Goal: Entertainment & Leisure: Browse casually

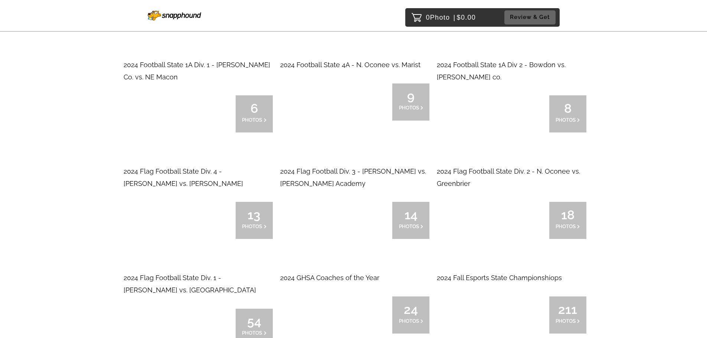
scroll to position [2043, 0]
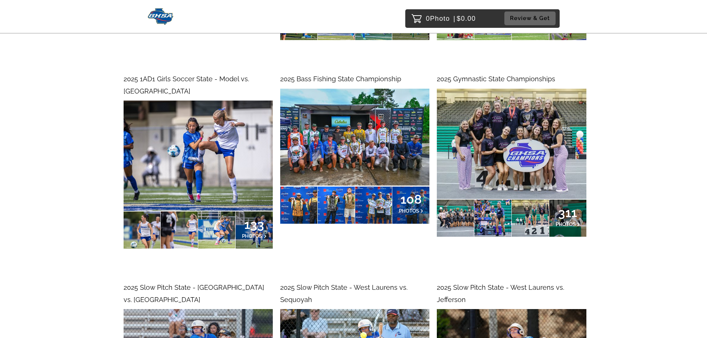
click at [187, 77] on span "2025 1AD1 Girls Soccer State - Model vs. [GEOGRAPHIC_DATA]" at bounding box center [187, 85] width 126 height 20
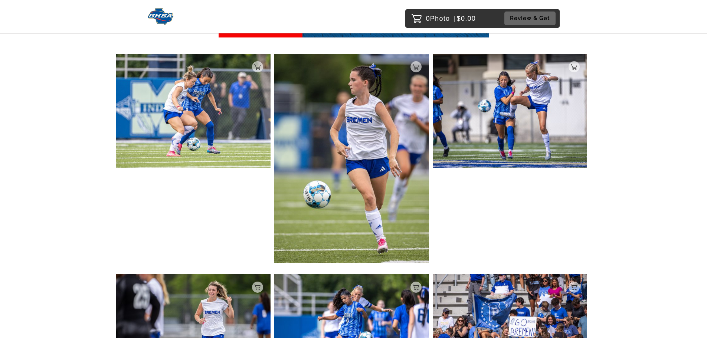
scroll to position [223, 0]
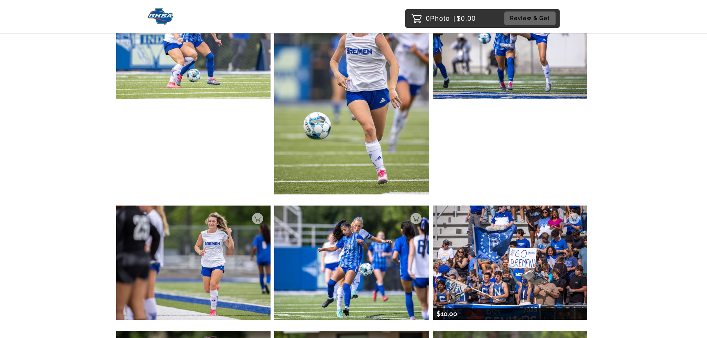
click at [564, 250] on img at bounding box center [510, 263] width 155 height 114
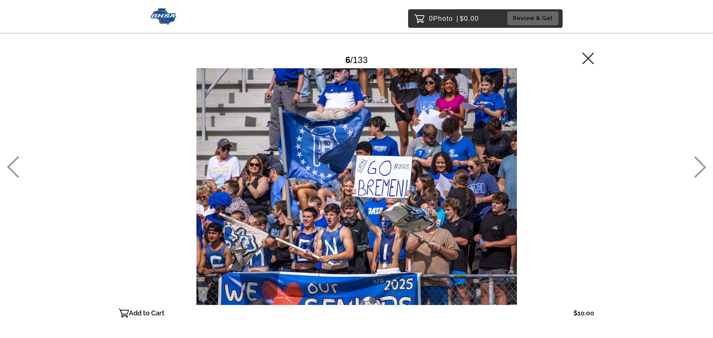
click at [14, 160] on icon at bounding box center [13, 167] width 12 height 22
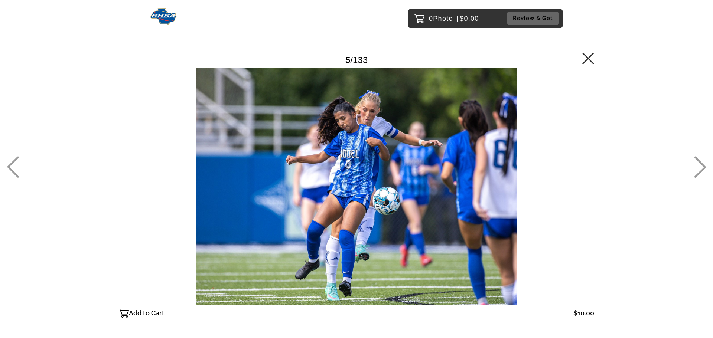
click at [13, 161] on icon at bounding box center [13, 168] width 12 height 22
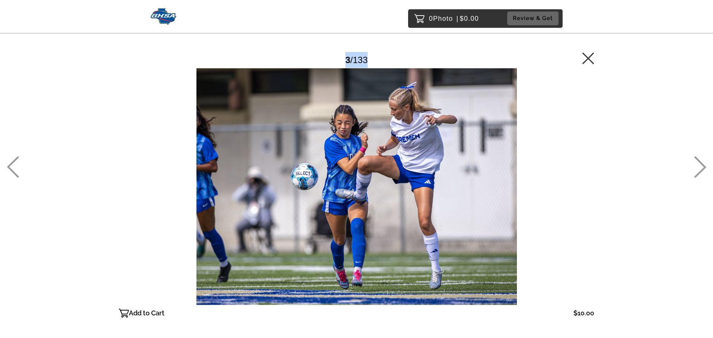
click at [13, 161] on icon at bounding box center [13, 168] width 12 height 22
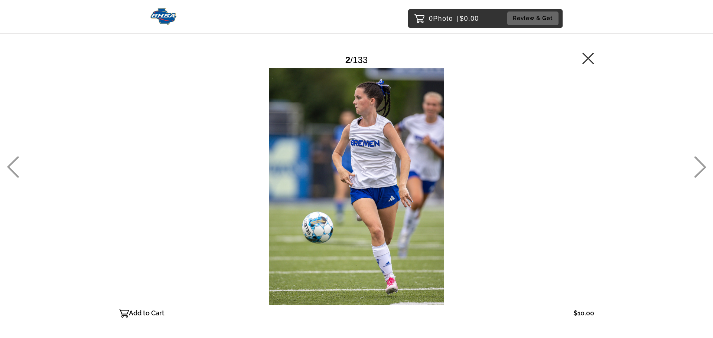
click at [13, 162] on icon at bounding box center [13, 168] width 12 height 22
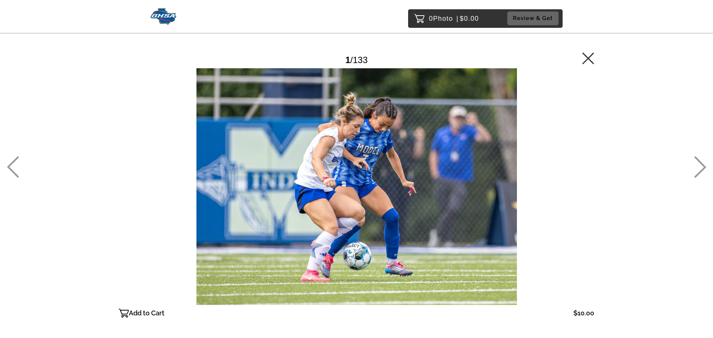
click at [704, 167] on icon at bounding box center [700, 168] width 12 height 22
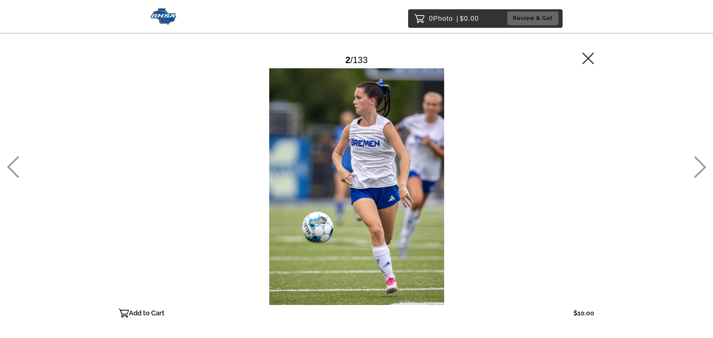
click at [705, 166] on icon at bounding box center [700, 168] width 12 height 22
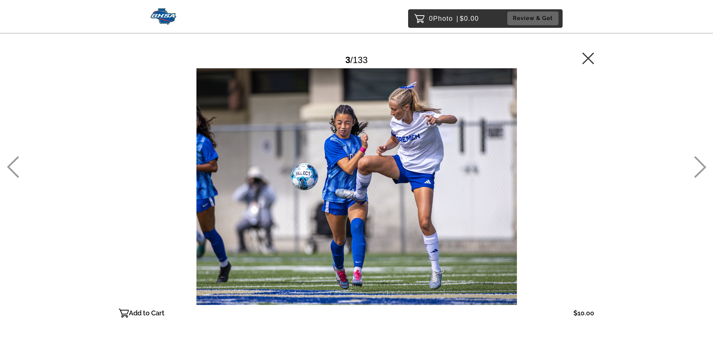
click at [705, 166] on icon at bounding box center [700, 168] width 12 height 22
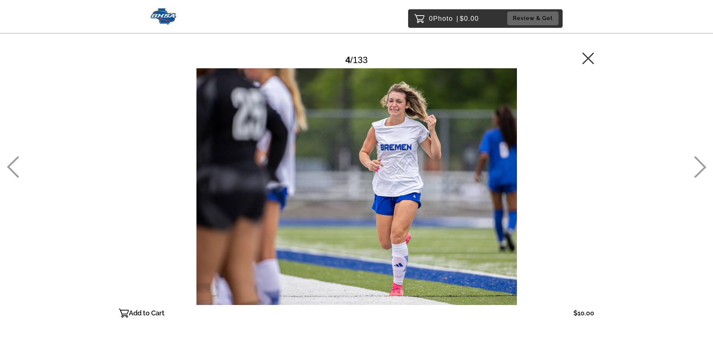
click at [705, 166] on icon at bounding box center [700, 168] width 12 height 22
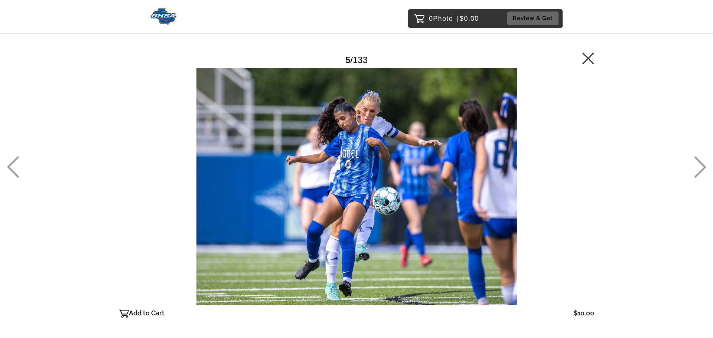
click at [705, 166] on icon at bounding box center [700, 168] width 12 height 22
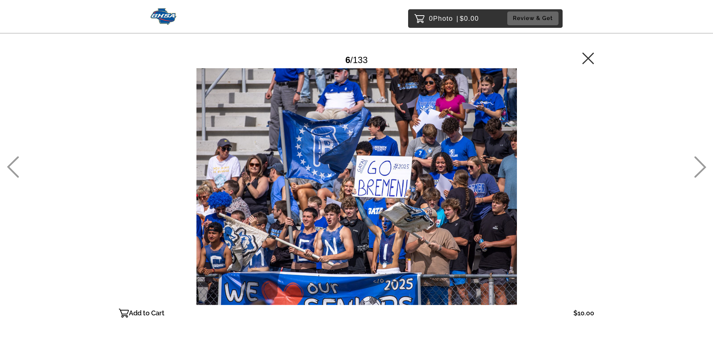
click at [16, 173] on icon at bounding box center [13, 167] width 12 height 22
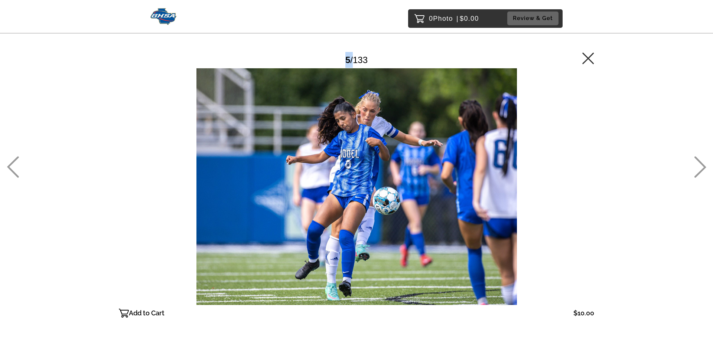
click at [16, 173] on icon at bounding box center [13, 167] width 12 height 22
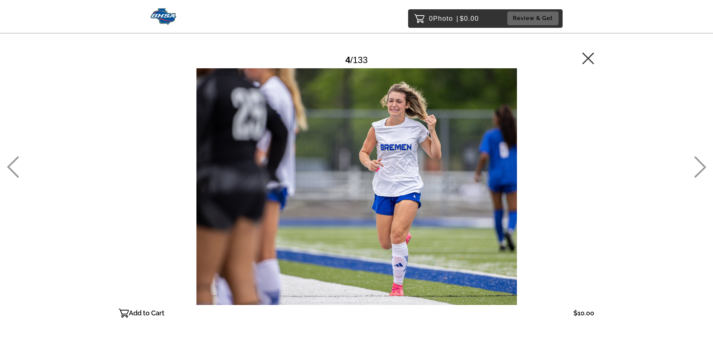
click at [701, 169] on icon at bounding box center [700, 167] width 12 height 22
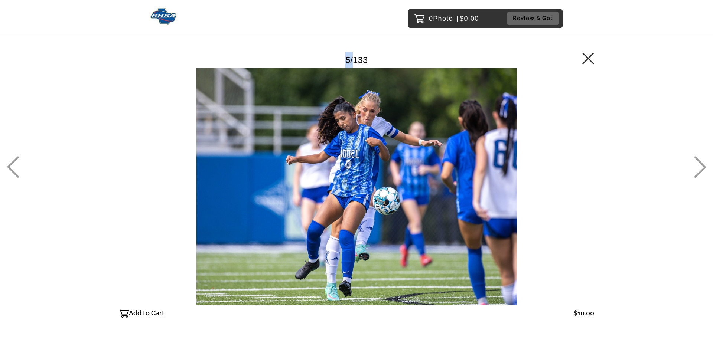
click at [701, 169] on icon at bounding box center [700, 167] width 12 height 22
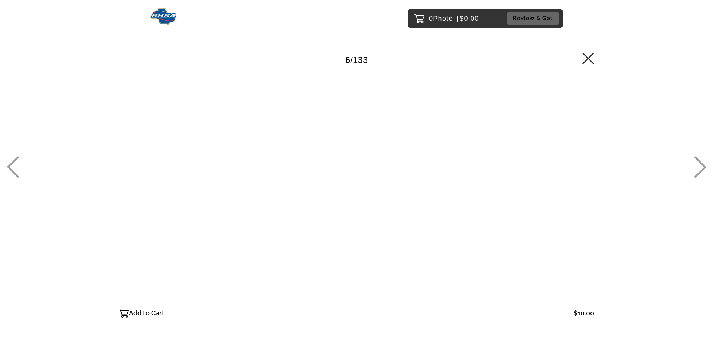
click at [701, 169] on icon at bounding box center [700, 167] width 12 height 22
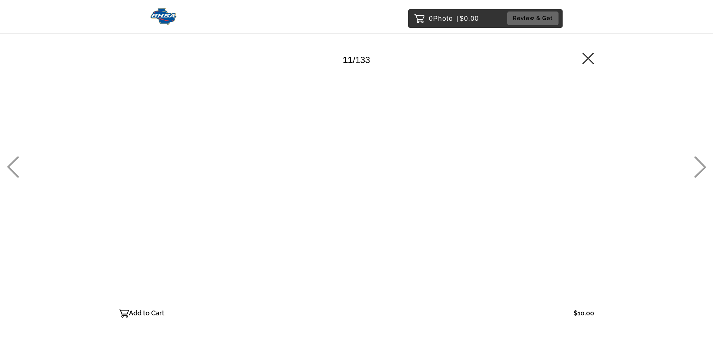
click at [701, 169] on icon at bounding box center [700, 167] width 12 height 22
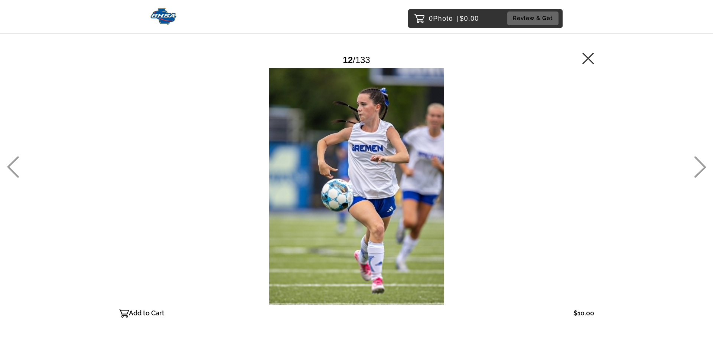
click at [713, 173] on div "0 Photo | $0.00 Review & Get Password Checker bypassed 12 / 133 Add to Cart $10…" at bounding box center [356, 202] width 713 height 404
click at [697, 167] on icon at bounding box center [700, 167] width 12 height 22
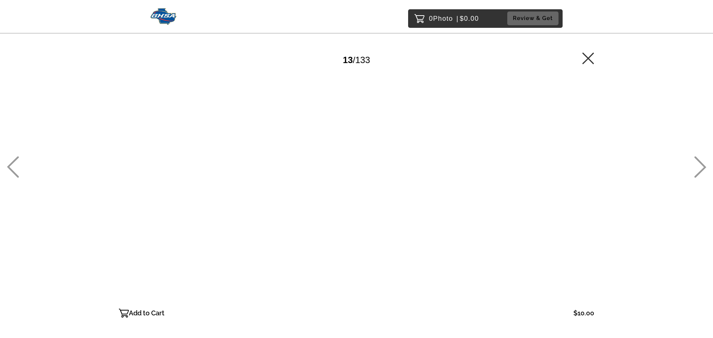
click at [697, 167] on icon at bounding box center [700, 167] width 12 height 22
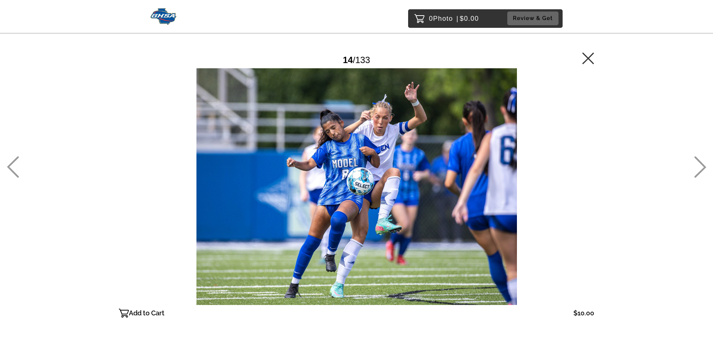
click at [697, 167] on icon at bounding box center [700, 167] width 12 height 22
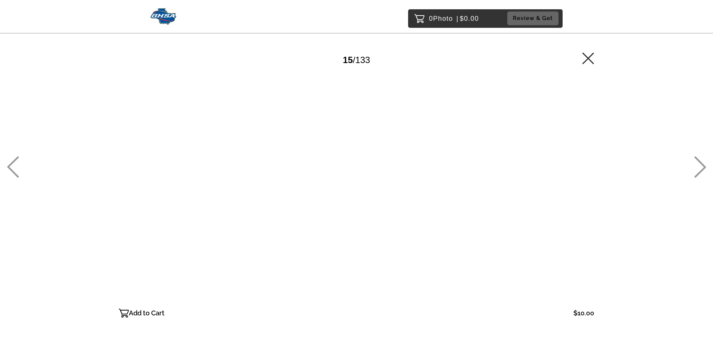
click at [697, 167] on icon at bounding box center [700, 167] width 12 height 22
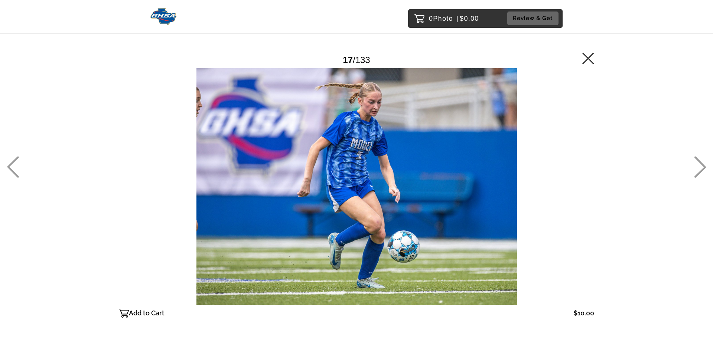
click at [697, 167] on icon at bounding box center [700, 167] width 12 height 22
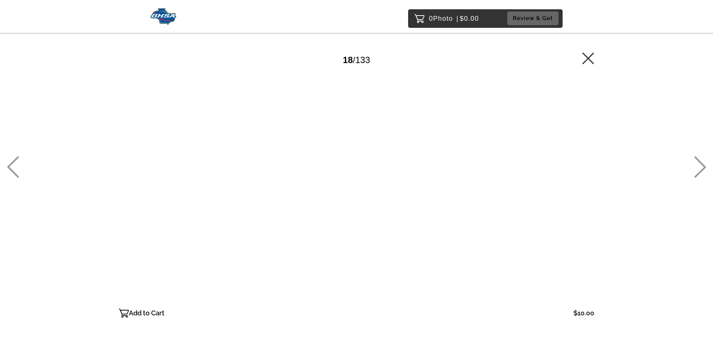
click at [697, 167] on icon at bounding box center [700, 167] width 12 height 22
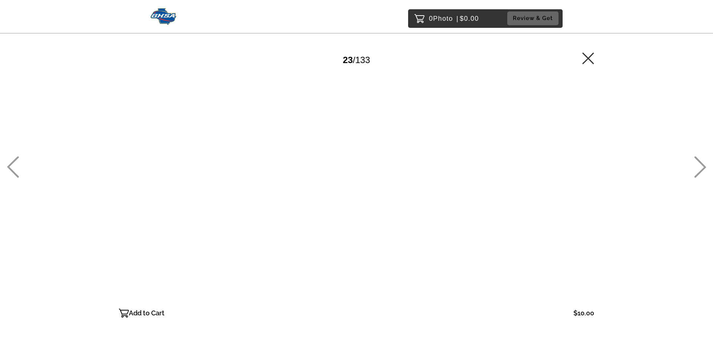
click at [25, 165] on div "0 Photo | $0.00 Review & Get Password Checker bypassed 23 / 133 Add to Cart $10…" at bounding box center [356, 202] width 713 height 404
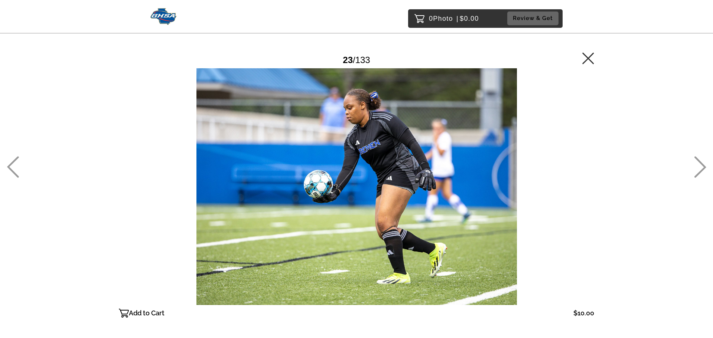
click at [16, 171] on icon at bounding box center [13, 167] width 12 height 22
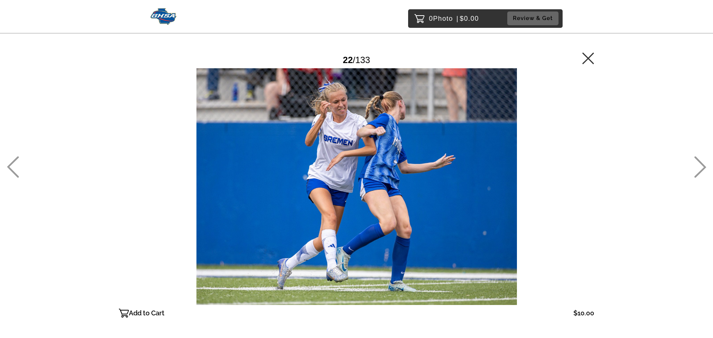
click at [704, 164] on icon at bounding box center [700, 167] width 12 height 22
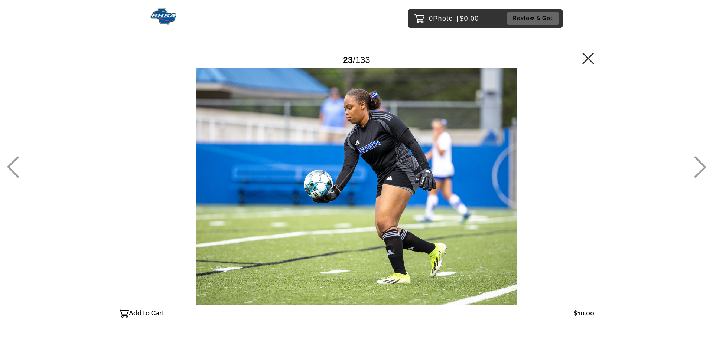
click at [704, 164] on icon at bounding box center [700, 167] width 12 height 22
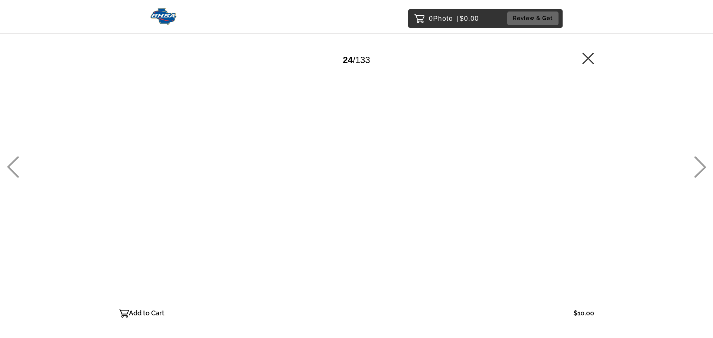
click at [704, 164] on icon at bounding box center [700, 167] width 12 height 22
click at [702, 165] on icon at bounding box center [700, 168] width 12 height 22
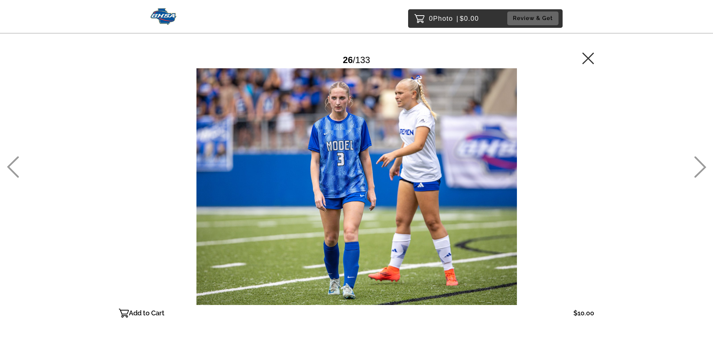
click at [702, 165] on icon at bounding box center [700, 168] width 12 height 22
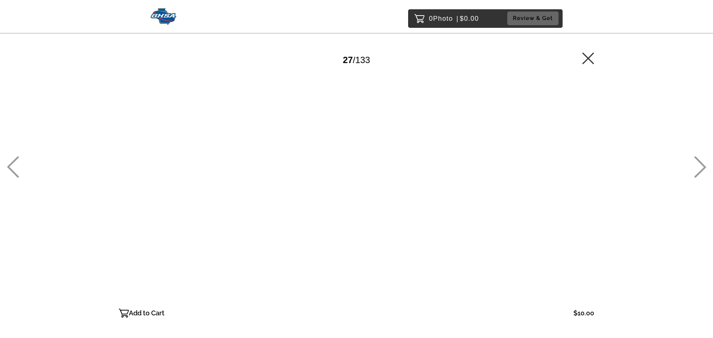
click at [702, 165] on icon at bounding box center [700, 168] width 12 height 22
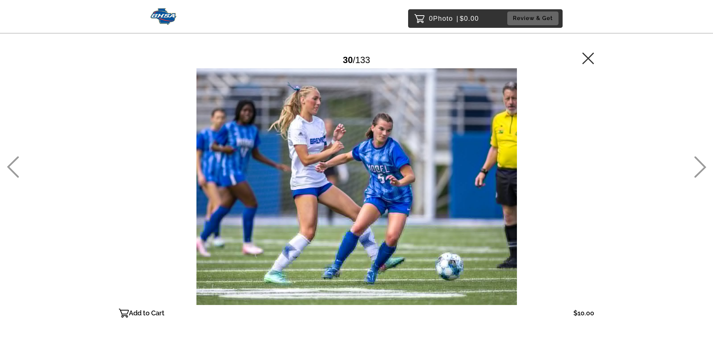
click at [702, 165] on icon at bounding box center [700, 168] width 12 height 22
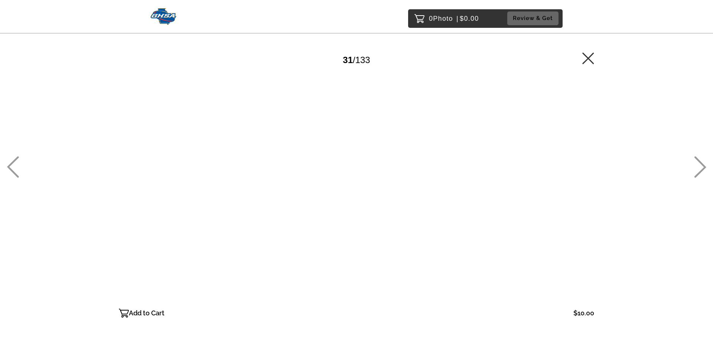
click at [702, 165] on icon at bounding box center [700, 168] width 12 height 22
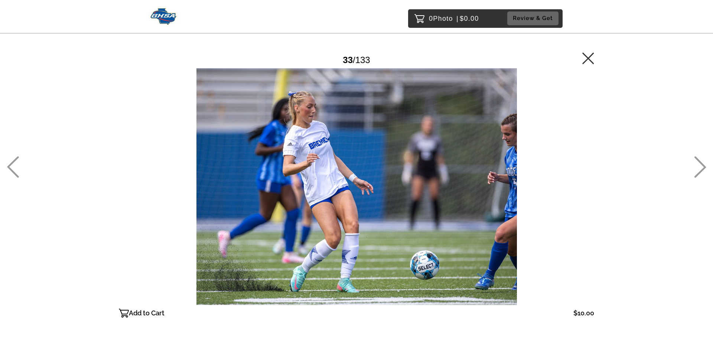
click at [12, 170] on icon at bounding box center [13, 167] width 12 height 22
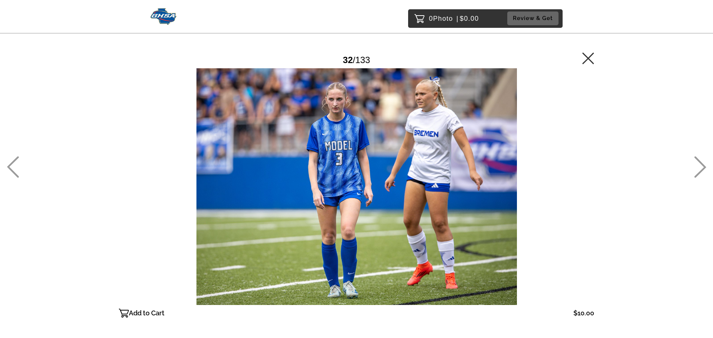
click at [699, 171] on icon at bounding box center [700, 167] width 12 height 22
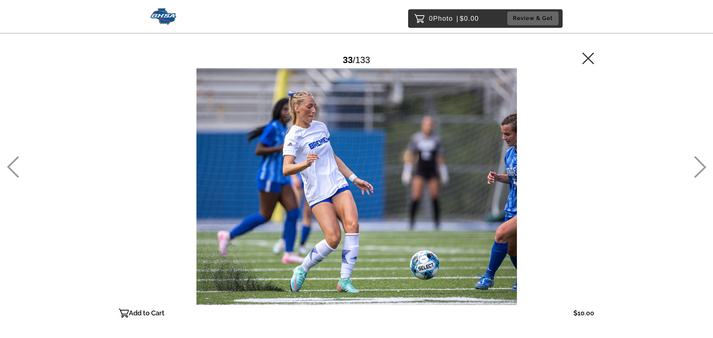
click at [702, 173] on icon at bounding box center [700, 167] width 12 height 22
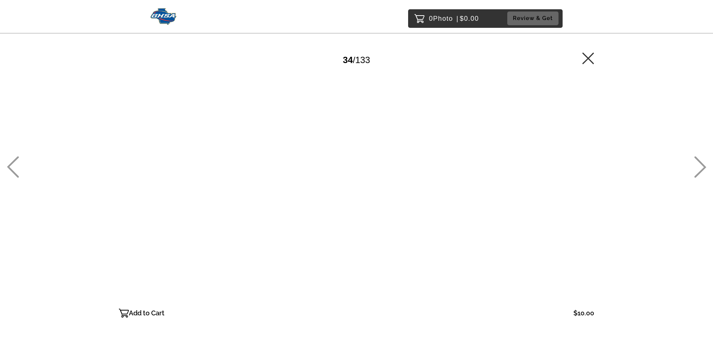
click at [702, 173] on icon at bounding box center [700, 167] width 12 height 22
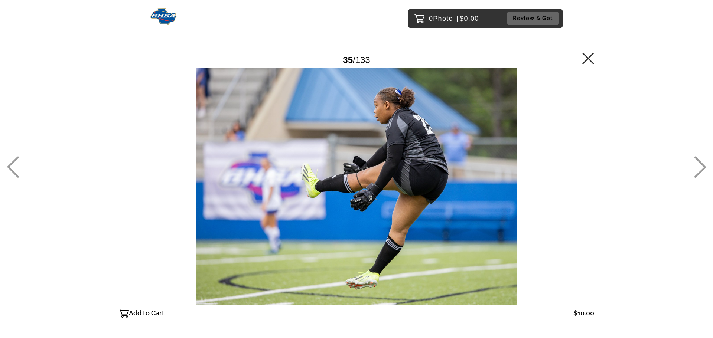
click at [702, 173] on icon at bounding box center [700, 167] width 12 height 22
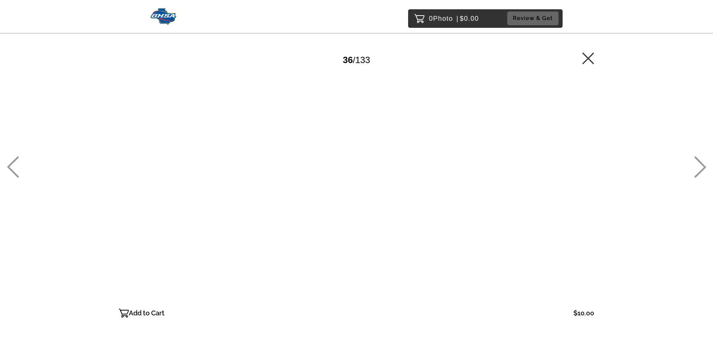
click at [702, 173] on icon at bounding box center [700, 167] width 12 height 22
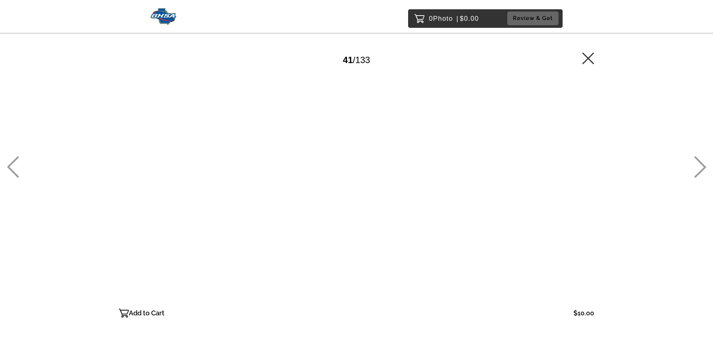
click at [702, 173] on icon at bounding box center [700, 167] width 12 height 22
click at [700, 163] on icon at bounding box center [700, 168] width 12 height 22
click at [696, 179] on link at bounding box center [700, 176] width 12 height 8
click at [698, 174] on icon at bounding box center [700, 168] width 12 height 22
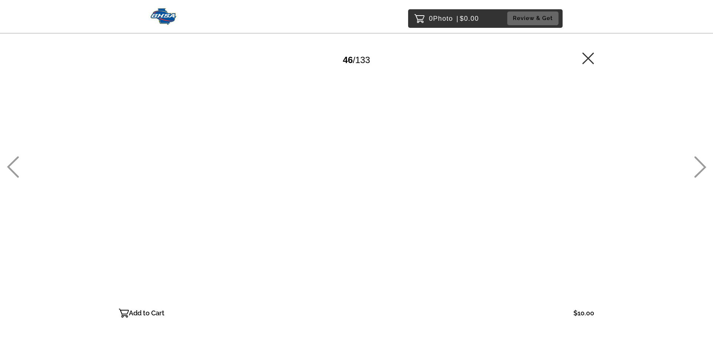
click at [579, 58] on div "46 / 133" at bounding box center [356, 60] width 475 height 17
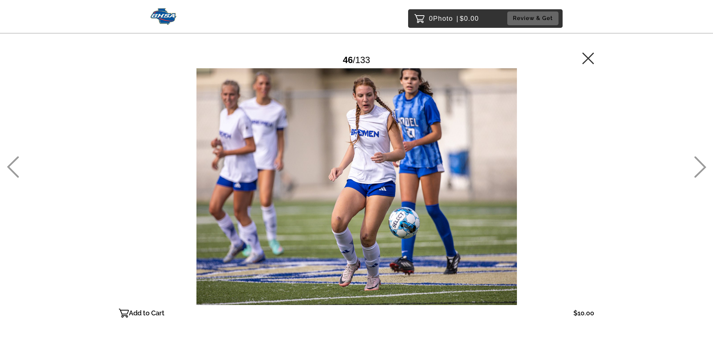
click at [593, 58] on icon at bounding box center [588, 58] width 12 height 12
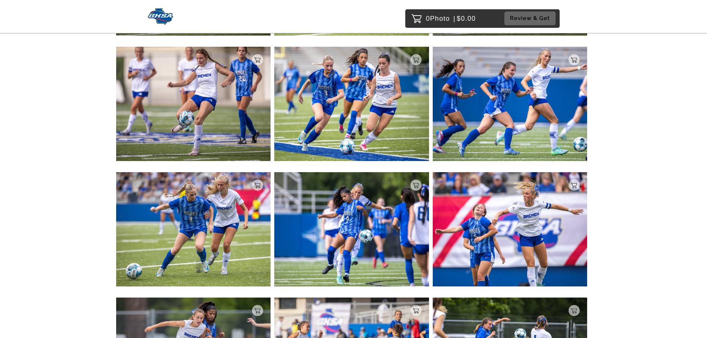
scroll to position [2047, 0]
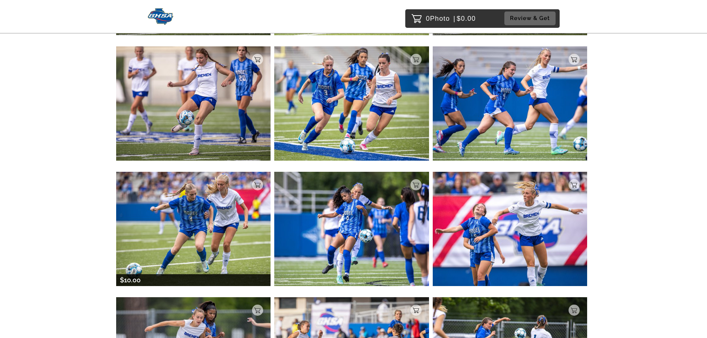
click at [239, 198] on img at bounding box center [193, 229] width 155 height 114
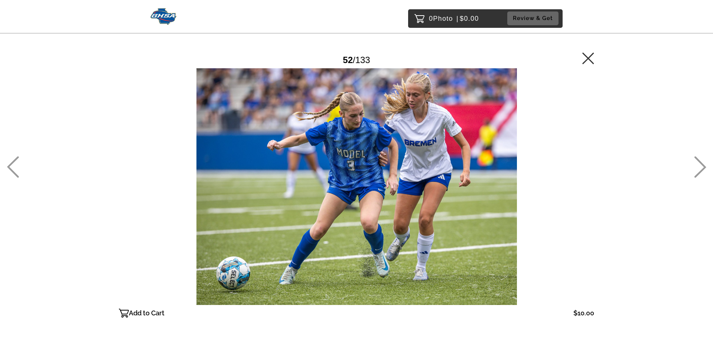
click at [586, 57] on icon at bounding box center [588, 58] width 12 height 12
